Goal: Information Seeking & Learning: Find specific fact

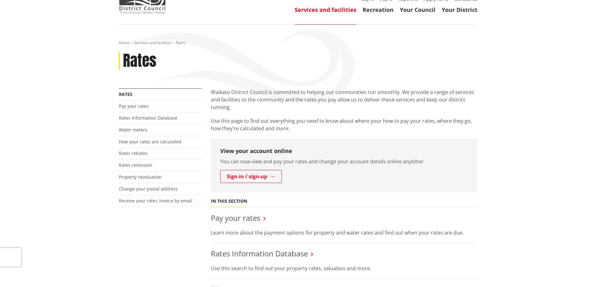
scroll to position [63, 0]
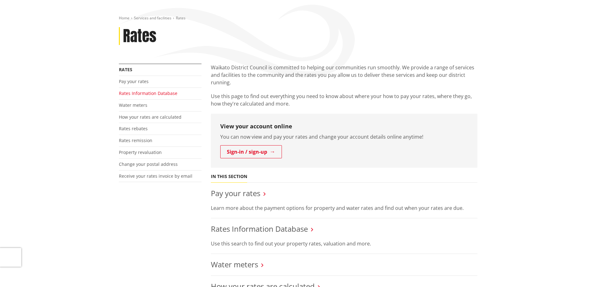
click at [146, 93] on link "Rates Information Database" at bounding box center [148, 93] width 58 height 6
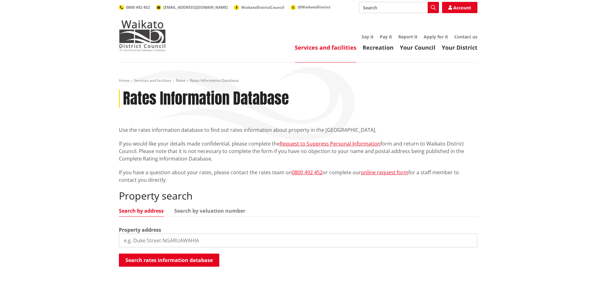
click at [165, 241] on input "search" at bounding box center [298, 241] width 358 height 14
type input "5"
type input "345a tauwhare road"
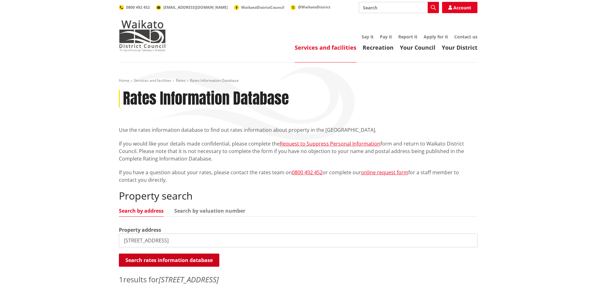
drag, startPoint x: 196, startPoint y: 257, endPoint x: 194, endPoint y: 261, distance: 5.2
click at [196, 258] on button "Search rates information database" at bounding box center [169, 260] width 100 height 13
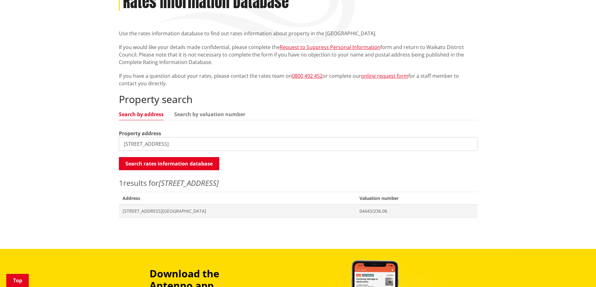
scroll to position [125, 0]
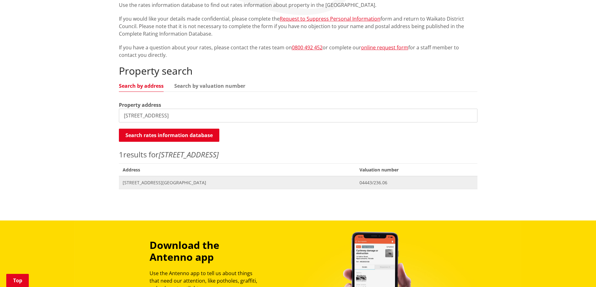
click at [194, 183] on span "345A Tauwhare Road TAMAHERE" at bounding box center [238, 183] width 230 height 6
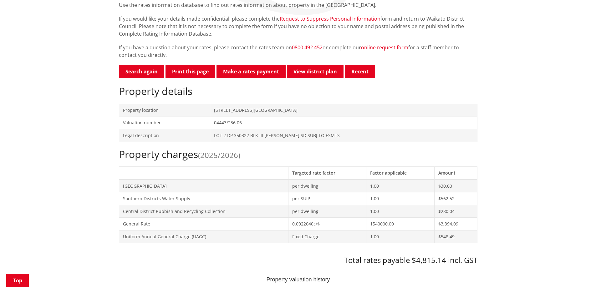
scroll to position [148, 0]
